Goal: Task Accomplishment & Management: Use online tool/utility

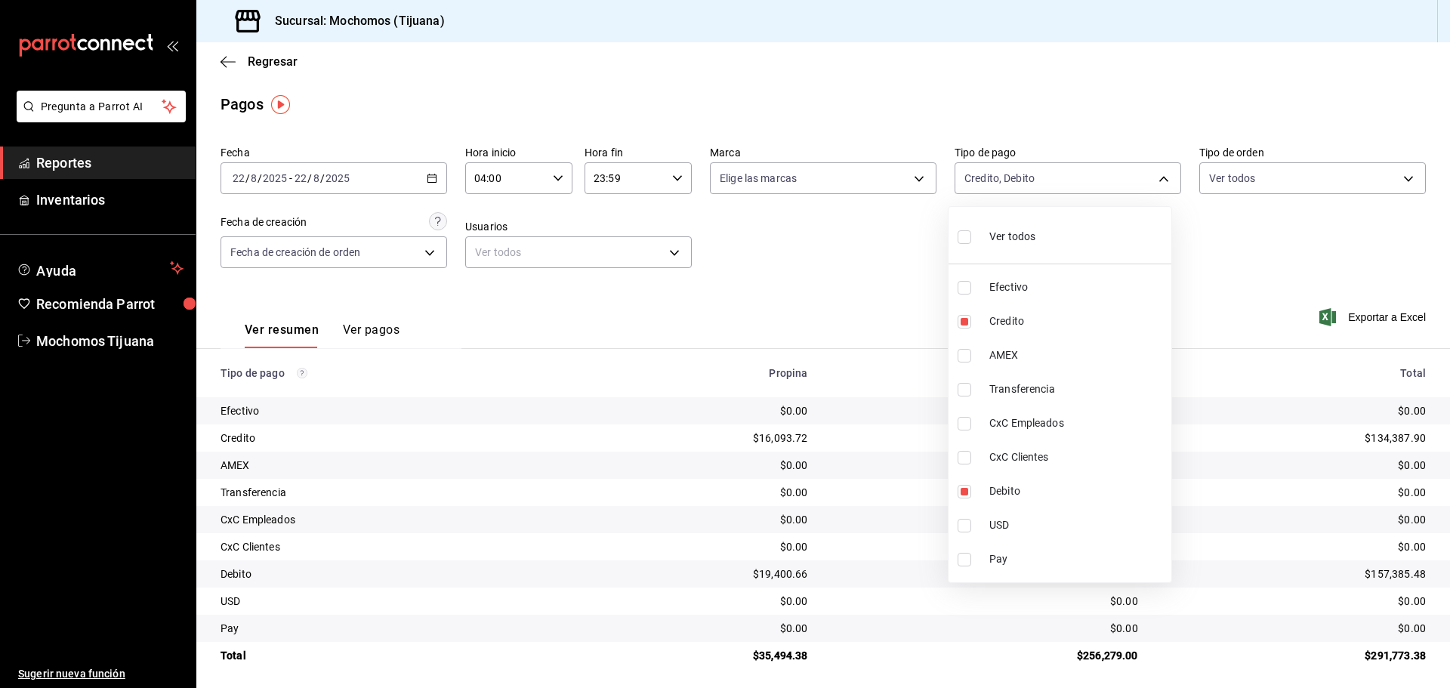
click at [224, 63] on div at bounding box center [725, 344] width 1450 height 688
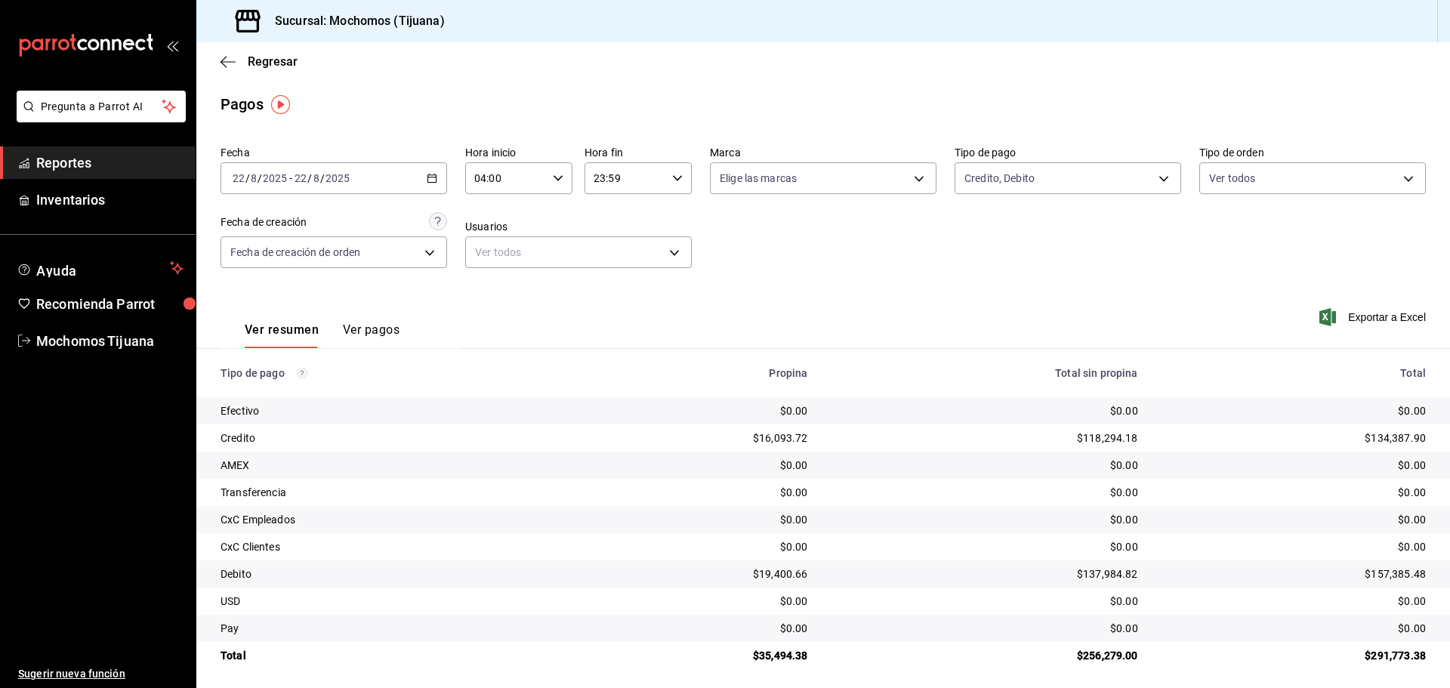
click at [224, 63] on icon "button" at bounding box center [228, 62] width 15 height 14
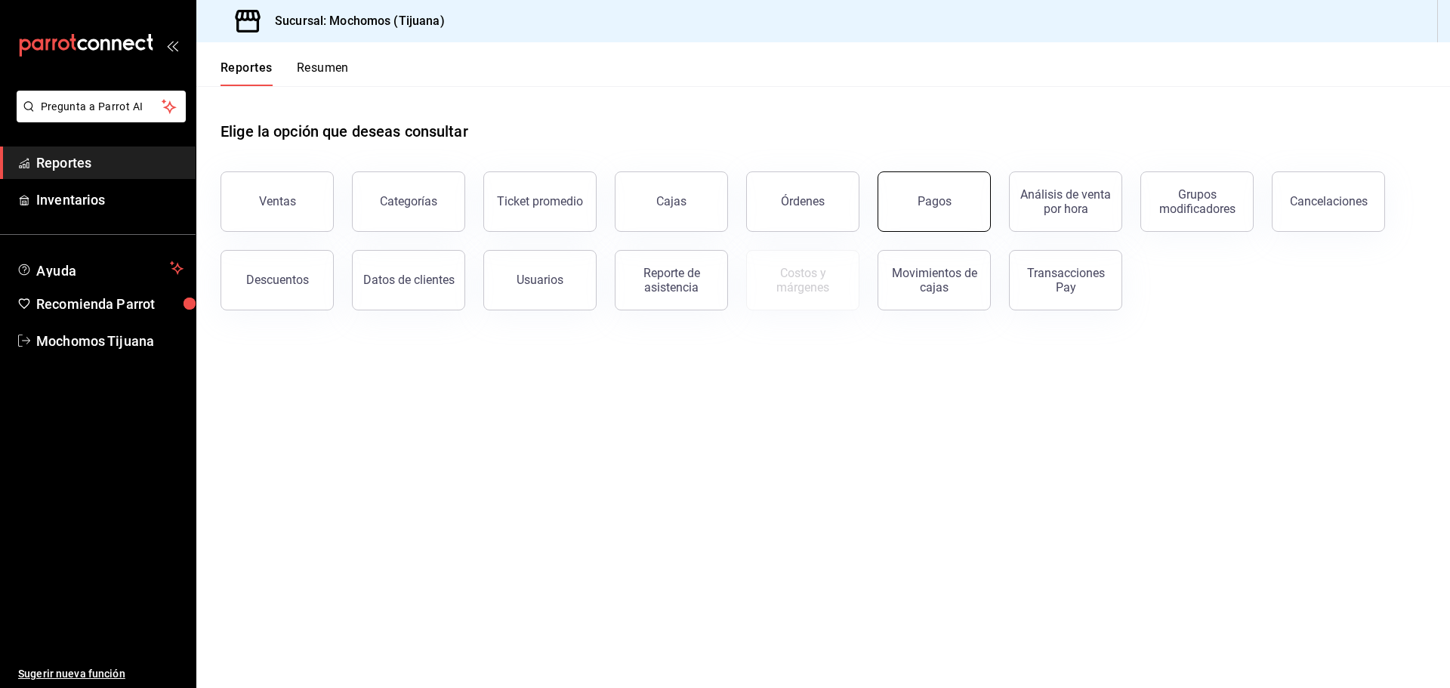
click at [939, 206] on div "Pagos" at bounding box center [935, 201] width 34 height 14
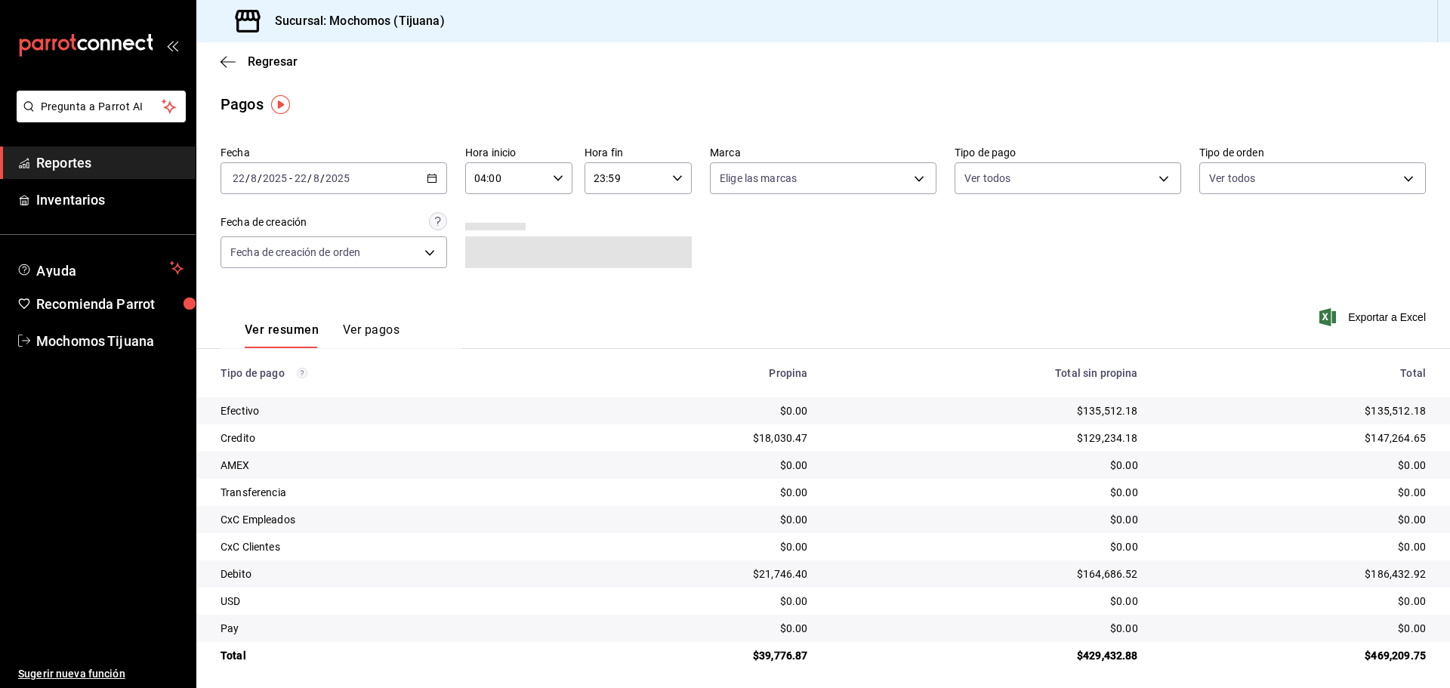
click at [436, 186] on div "[DATE] [DATE] - [DATE] [DATE]" at bounding box center [334, 178] width 227 height 32
click at [304, 386] on span "Rango de fechas" at bounding box center [291, 394] width 117 height 16
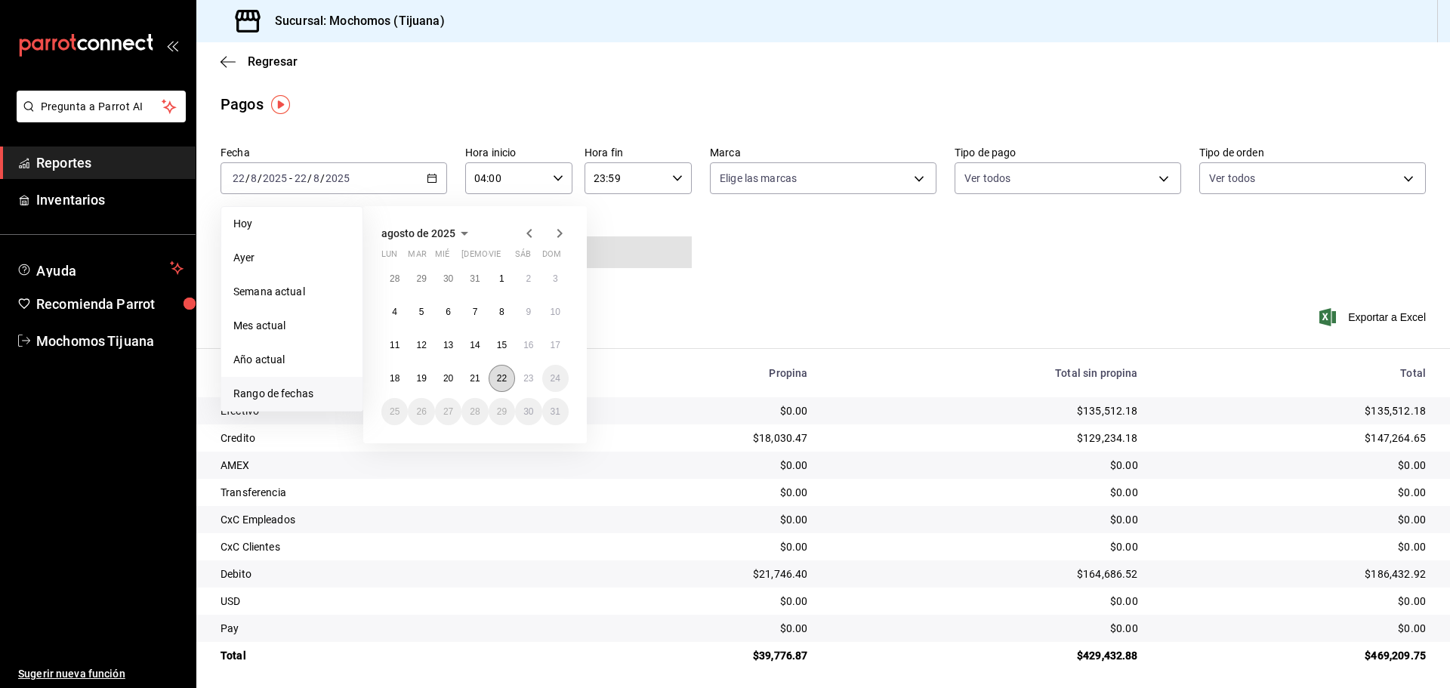
click at [501, 381] on abbr "22" at bounding box center [502, 378] width 10 height 11
click at [516, 381] on button "23" at bounding box center [528, 378] width 26 height 27
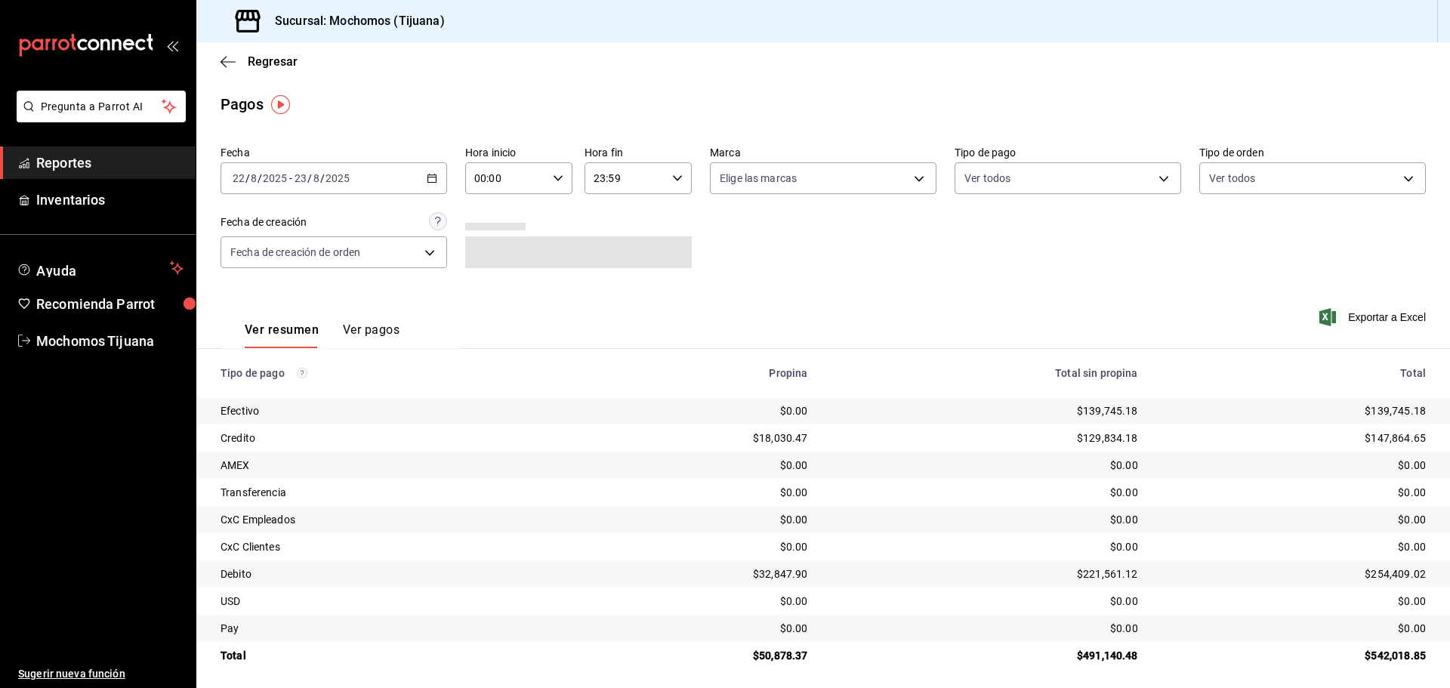
click at [554, 177] on icon "button" at bounding box center [558, 178] width 11 height 11
click at [485, 288] on span "04" at bounding box center [489, 286] width 29 height 12
type input "04:00"
click at [671, 177] on div at bounding box center [725, 344] width 1450 height 688
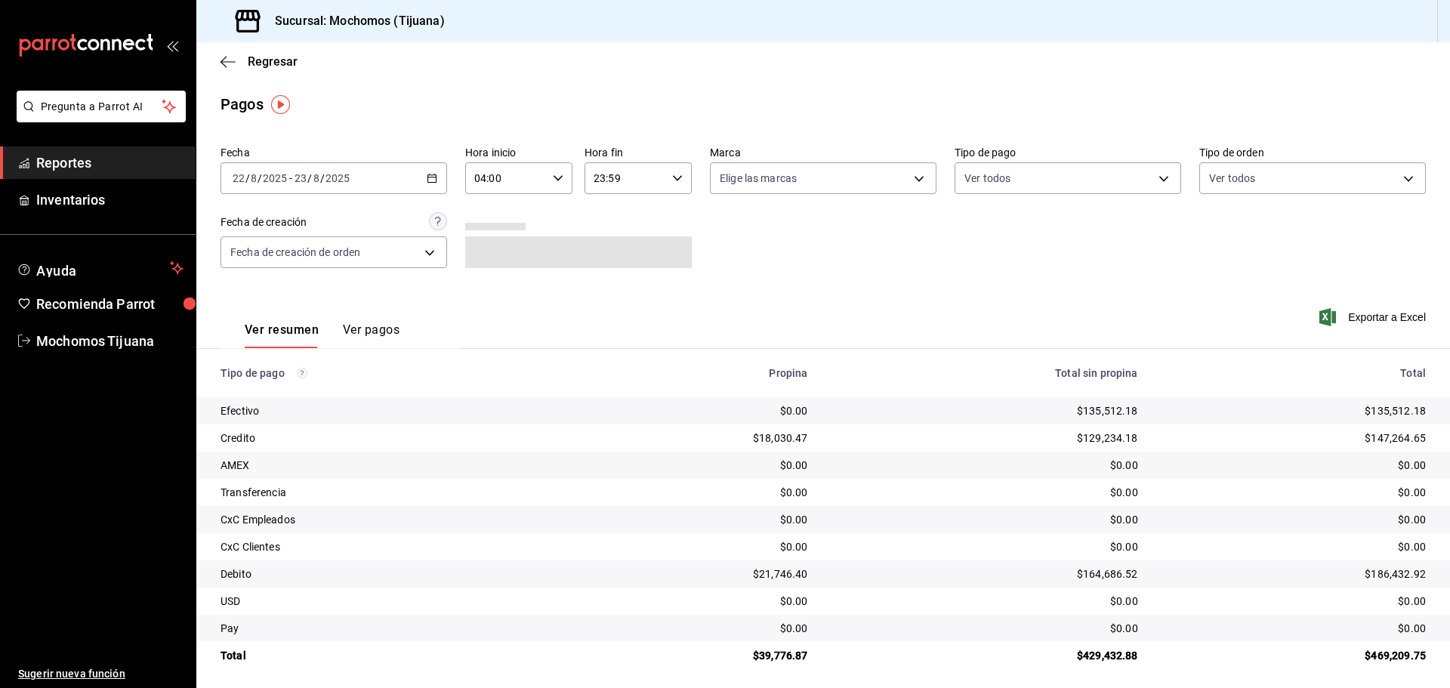
click at [673, 177] on \(Stroke\) "button" at bounding box center [677, 177] width 9 height 5
click at [597, 219] on span "04" at bounding box center [607, 217] width 29 height 12
click at [679, 176] on div at bounding box center [725, 344] width 1450 height 688
click at [671, 184] on div "04:59 Hora fin" at bounding box center [638, 178] width 107 height 32
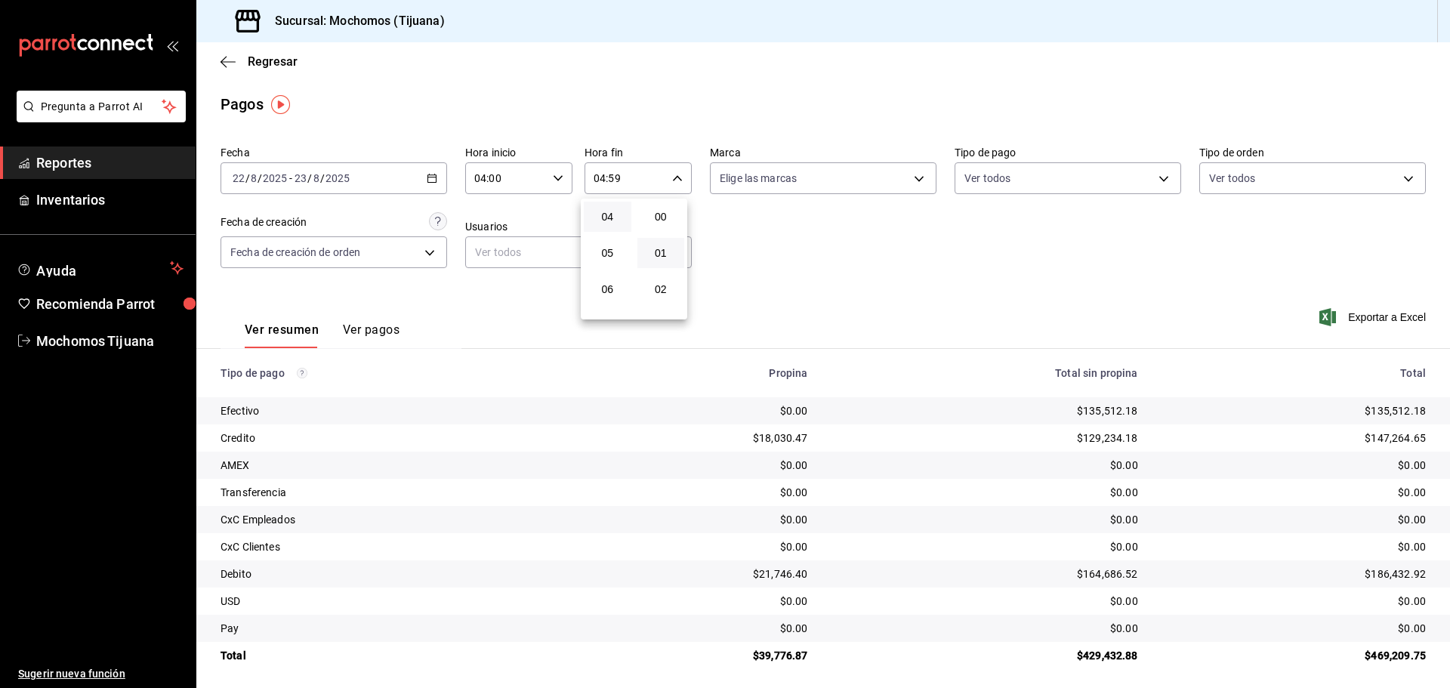
click at [671, 227] on button "00" at bounding box center [661, 217] width 48 height 30
type input "04:00"
click at [1148, 184] on div at bounding box center [725, 344] width 1450 height 688
click at [1149, 176] on body "Pregunta a Parrot AI Reportes Inventarios Ayuda Recomienda Parrot Mochomos Tiju…" at bounding box center [725, 344] width 1450 height 688
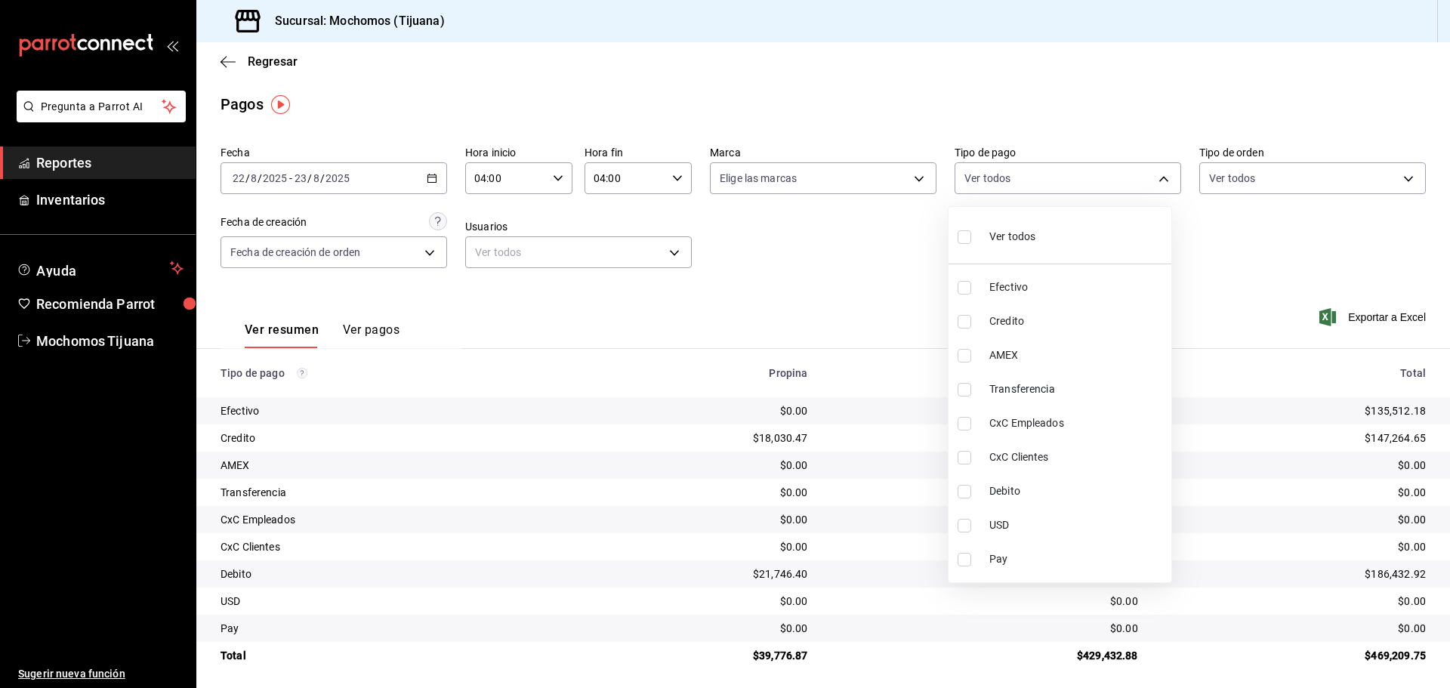
click at [1084, 316] on span "Credito" at bounding box center [1077, 321] width 176 height 16
type input "a27a072c-b141-4985-9f83-ae60dbe2196b"
checkbox input "true"
click at [1072, 487] on span "Debito" at bounding box center [1084, 491] width 176 height 16
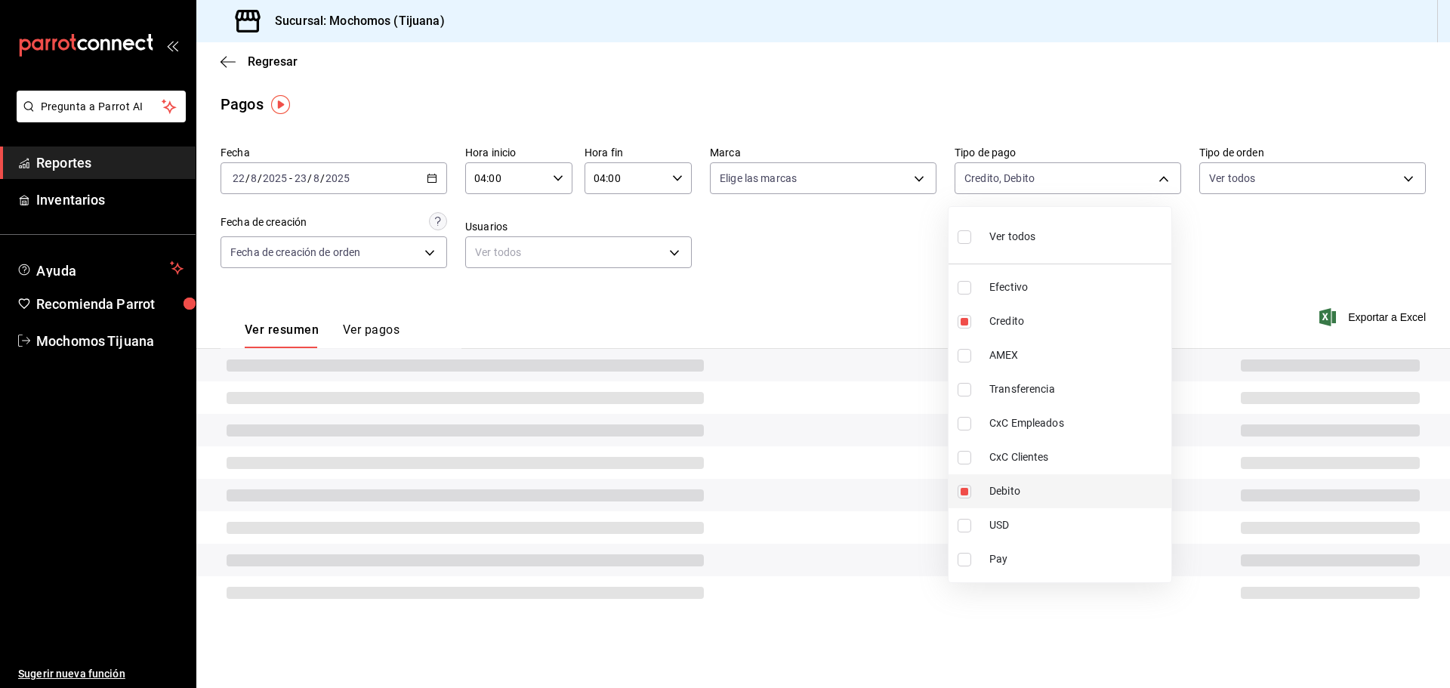
type input "a27a072c-b141-4985-9f83-ae60dbe2196b,b7370aa5-450f-4a05-bab4-2784151f97fb"
checkbox input "true"
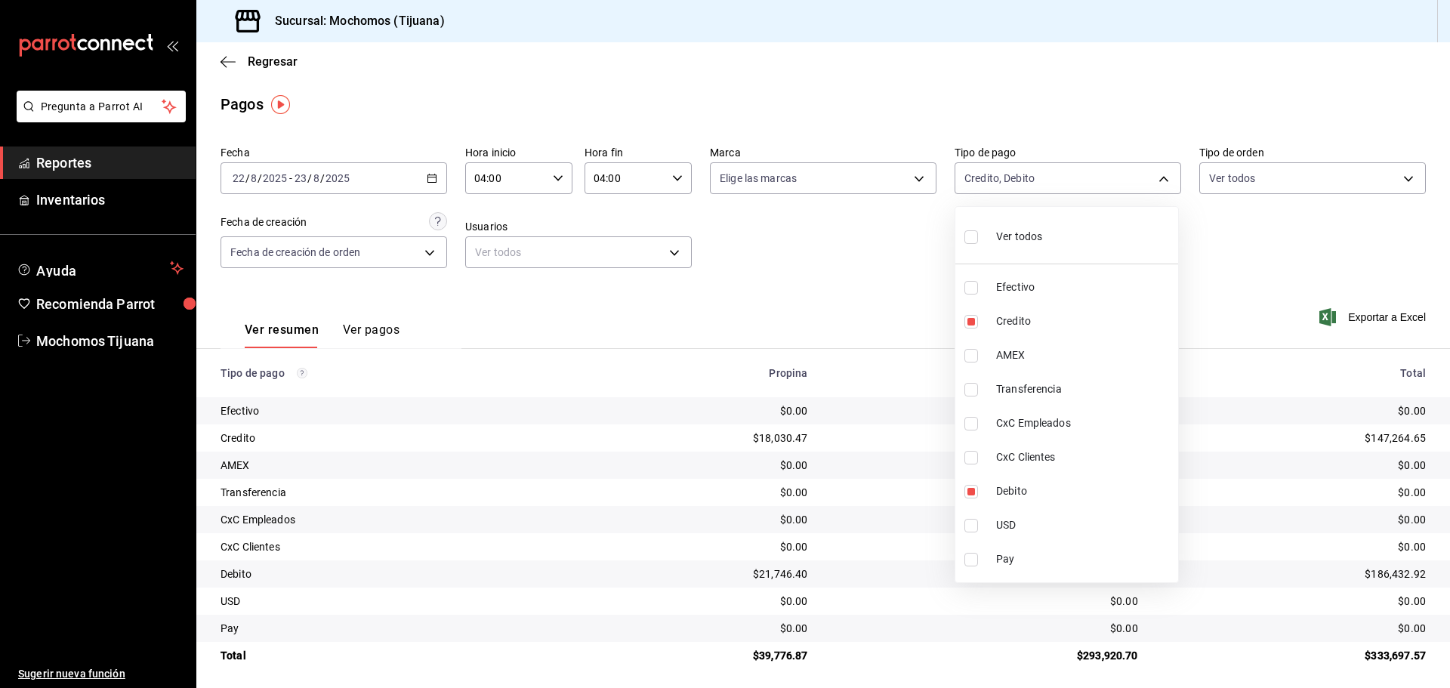
click at [974, 236] on input "checkbox" at bounding box center [971, 237] width 14 height 14
checkbox input "true"
type input "e823c082-5bf3-4e6e-b961-f7623faa40a9,a27a072c-b141-4985-9f83-ae60dbe2196b,28e67…"
checkbox input "true"
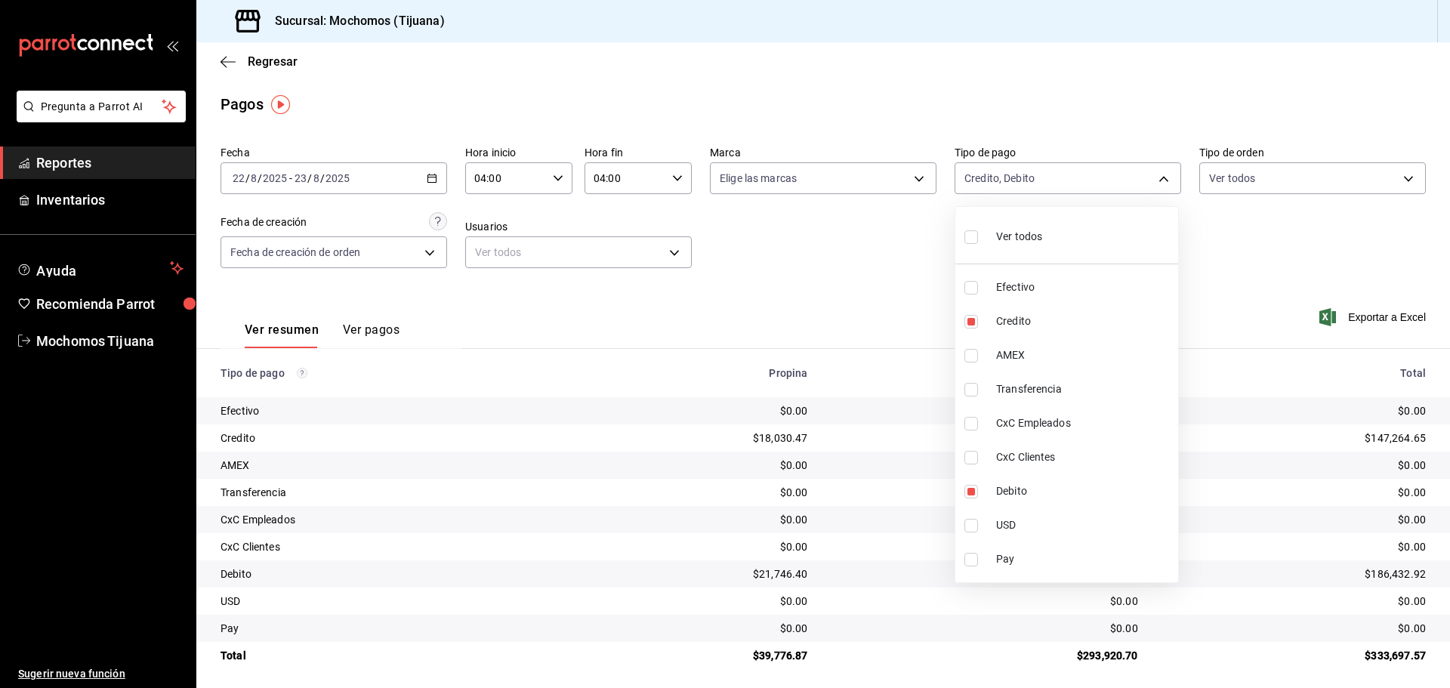
checkbox input "true"
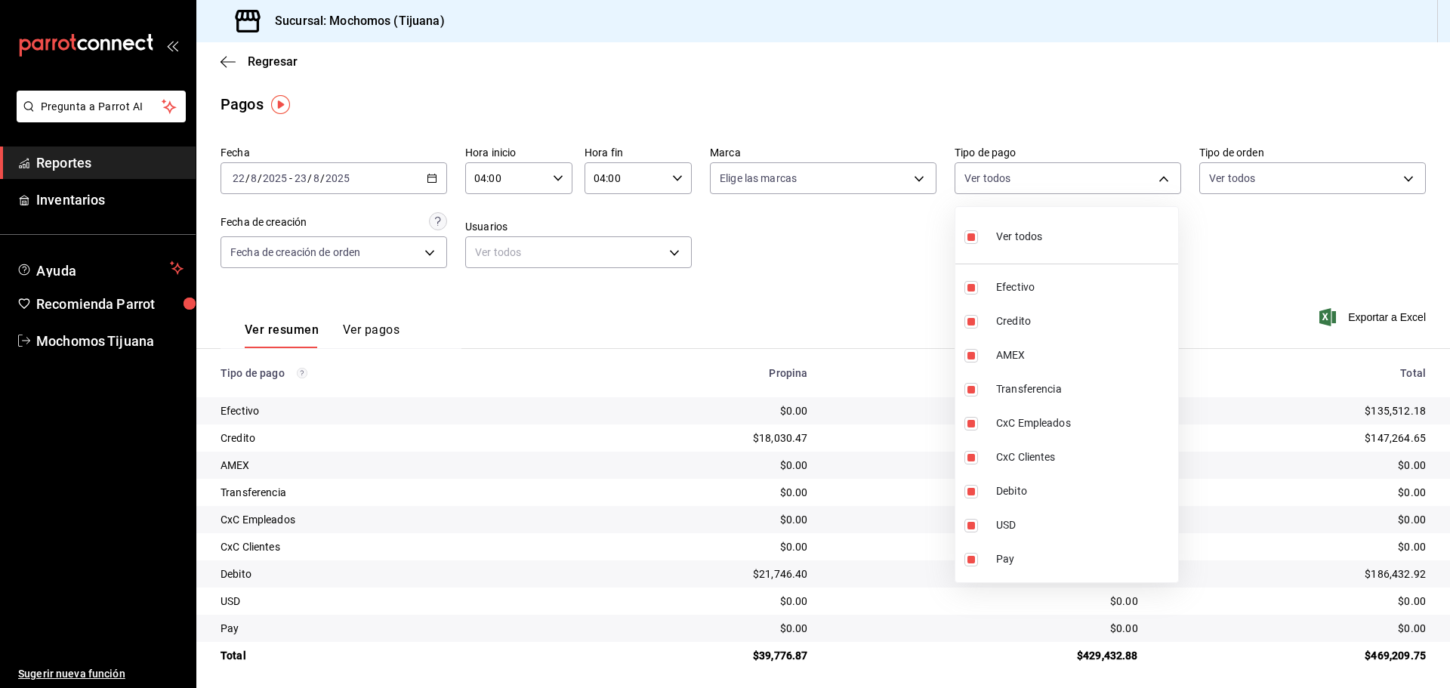
click at [974, 236] on input "checkbox" at bounding box center [971, 237] width 14 height 14
checkbox input "false"
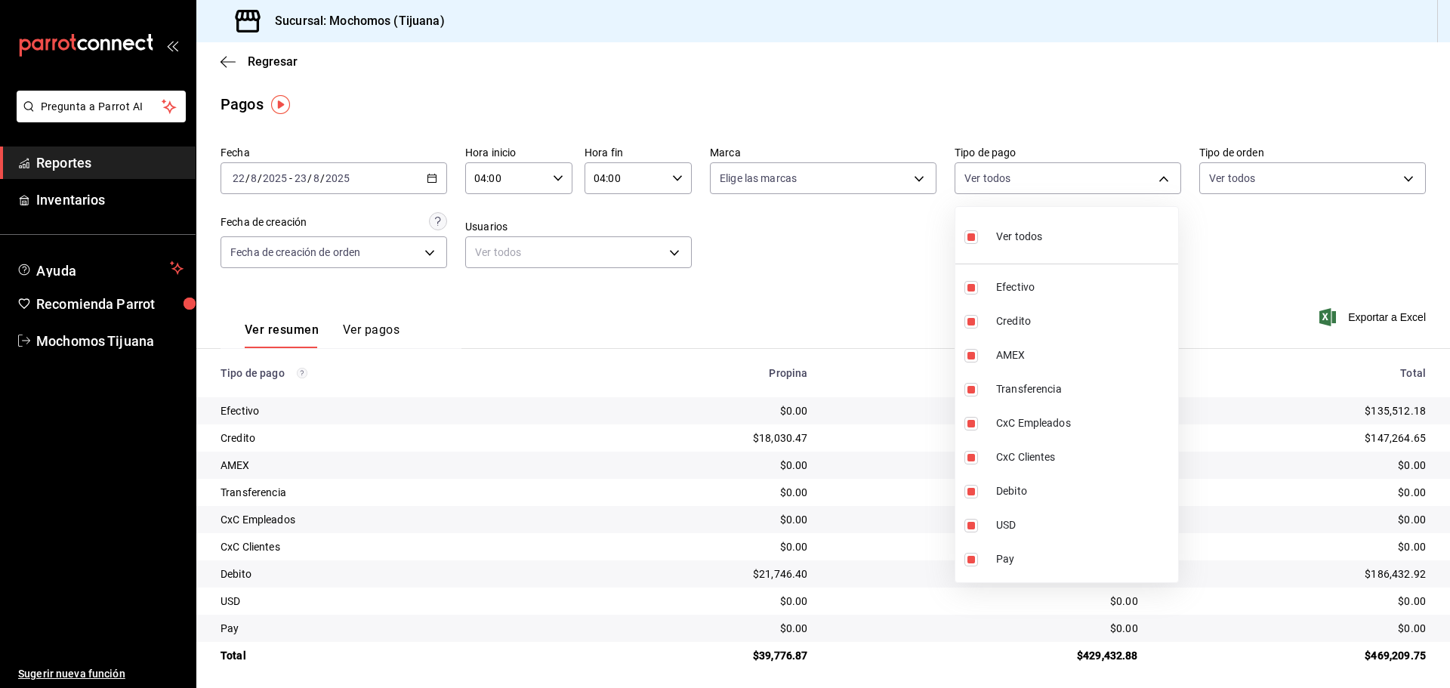
checkbox input "false"
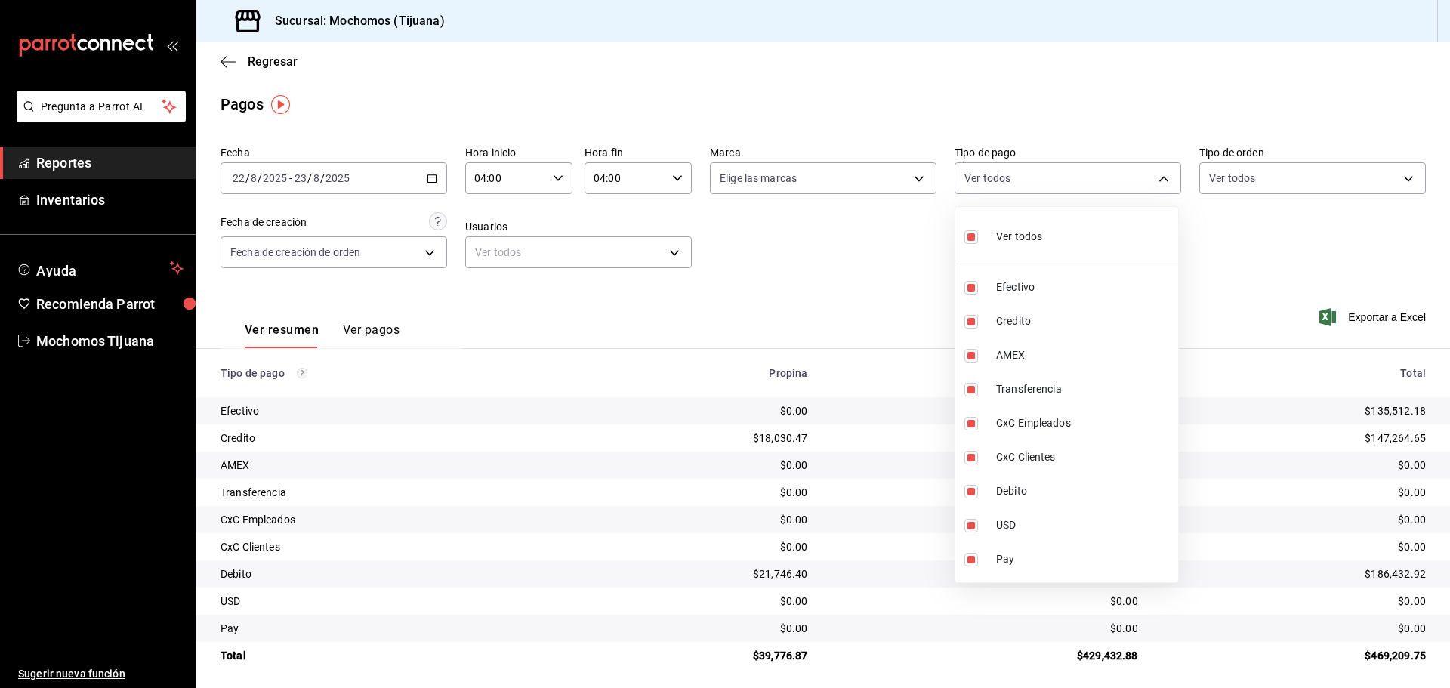
checkbox input "false"
click at [917, 283] on div at bounding box center [725, 344] width 1450 height 688
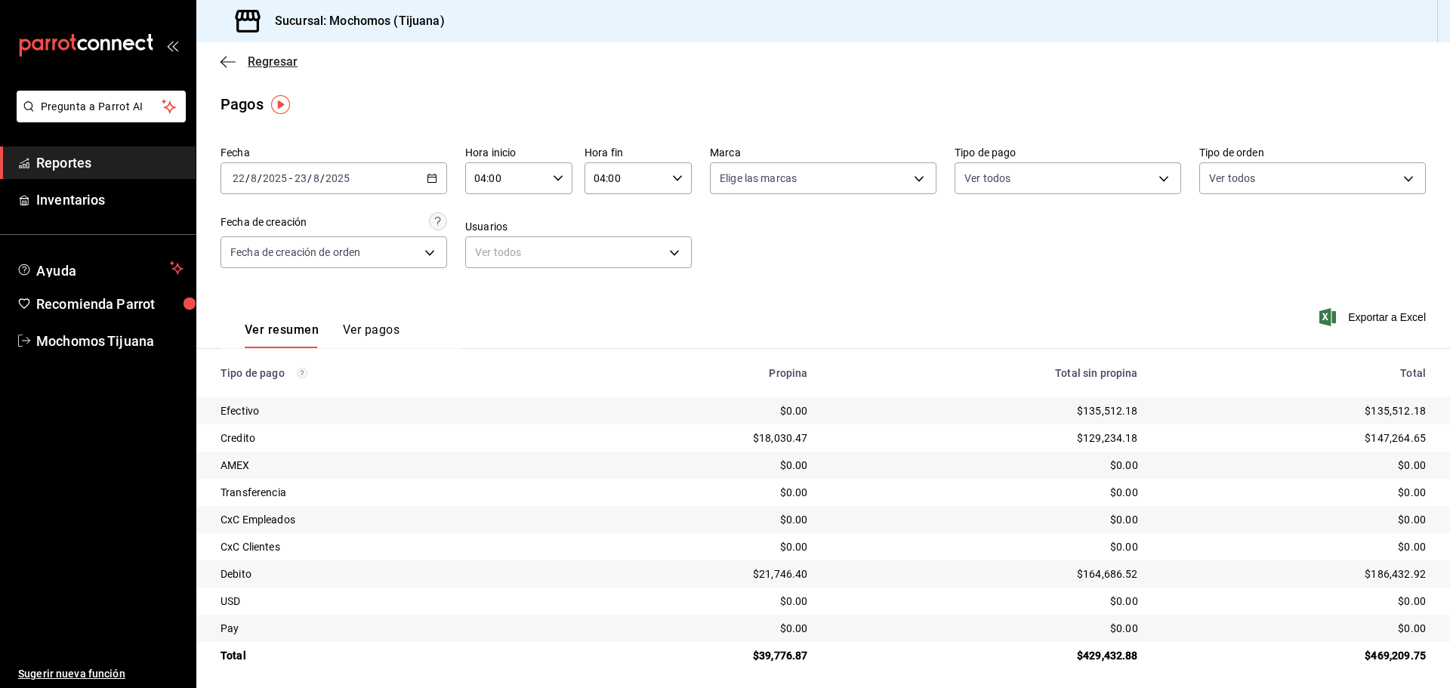
click at [226, 64] on icon "button" at bounding box center [228, 62] width 15 height 14
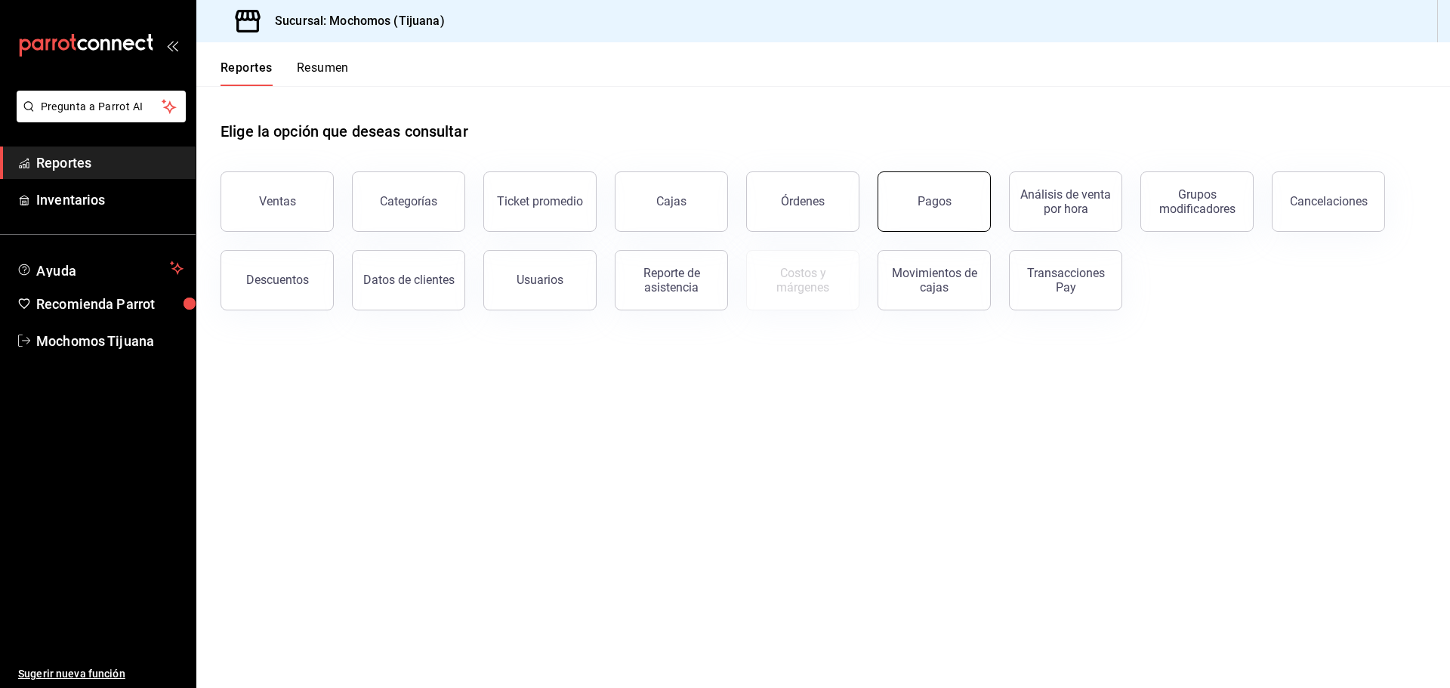
click at [924, 210] on button "Pagos" at bounding box center [934, 201] width 113 height 60
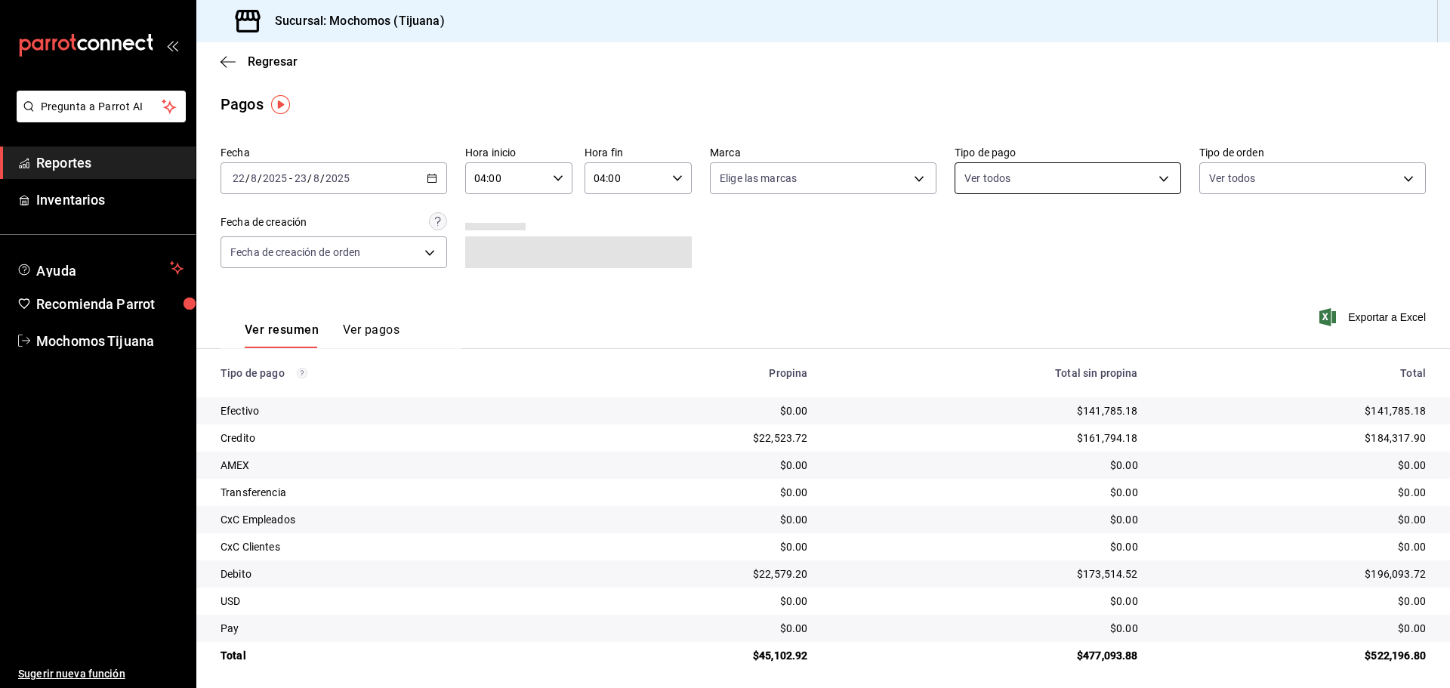
click at [1152, 170] on body "Pregunta a Parrot AI Reportes Inventarios Ayuda Recomienda Parrot Mochomos Tiju…" at bounding box center [725, 344] width 1450 height 688
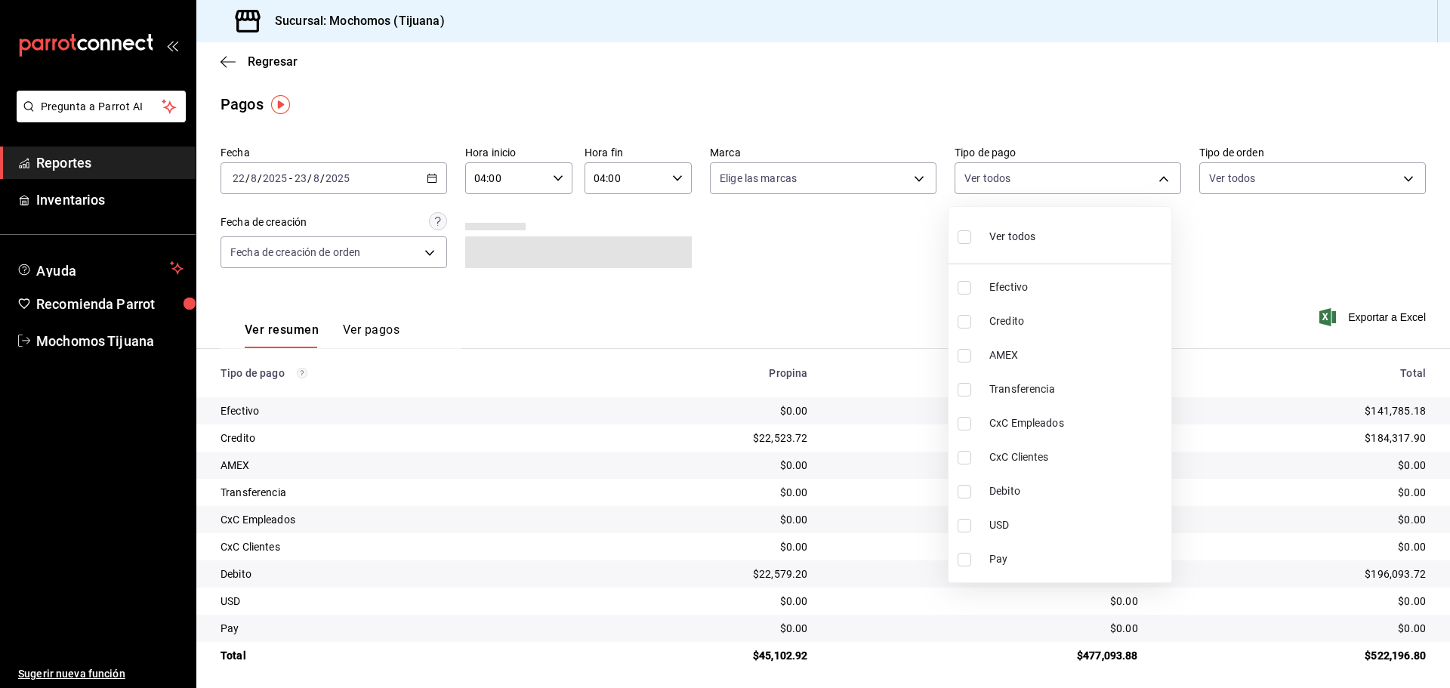
click at [1114, 329] on span "Credito" at bounding box center [1077, 321] width 176 height 16
type input "a27a072c-b141-4985-9f83-ae60dbe2196b"
checkbox input "true"
click at [1130, 486] on span "Debito" at bounding box center [1084, 491] width 176 height 16
type input "a27a072c-b141-4985-9f83-ae60dbe2196b,b7370aa5-450f-4a05-bab4-2784151f97fb"
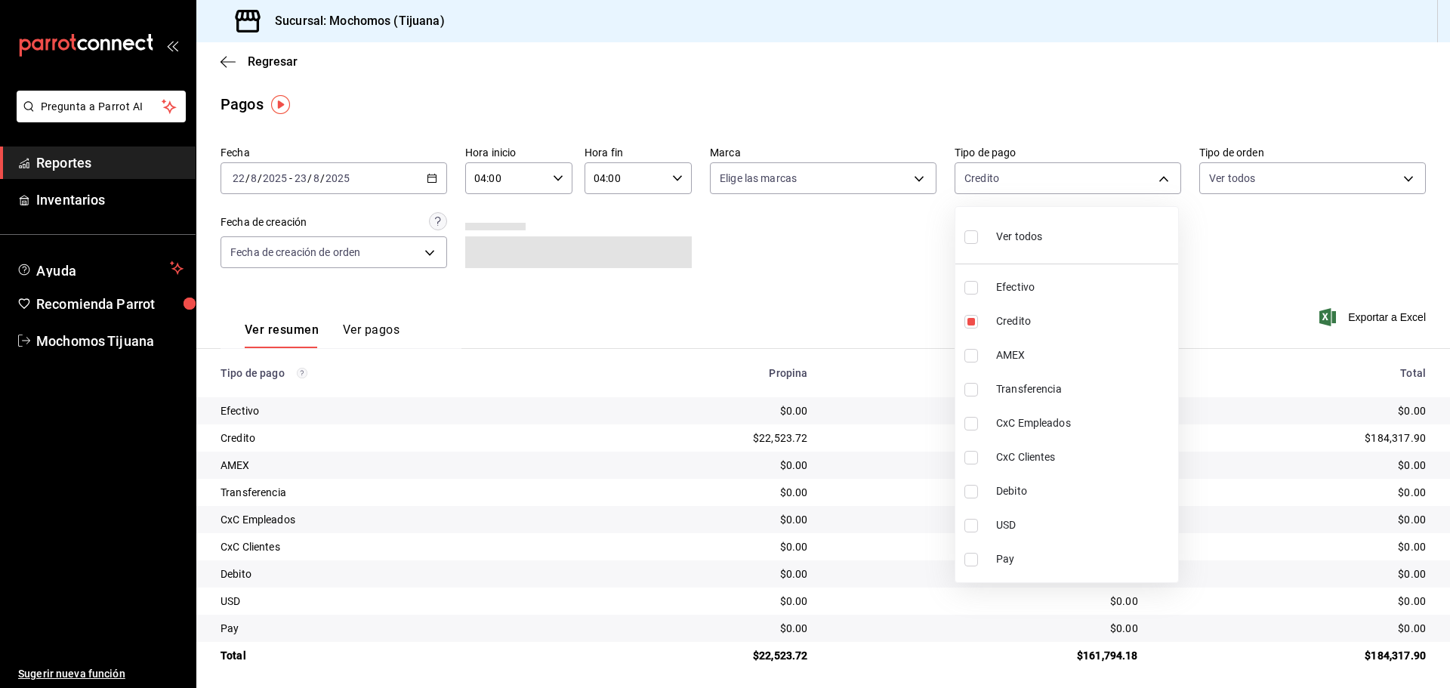
checkbox input "true"
